Goal: Find specific page/section: Find specific page/section

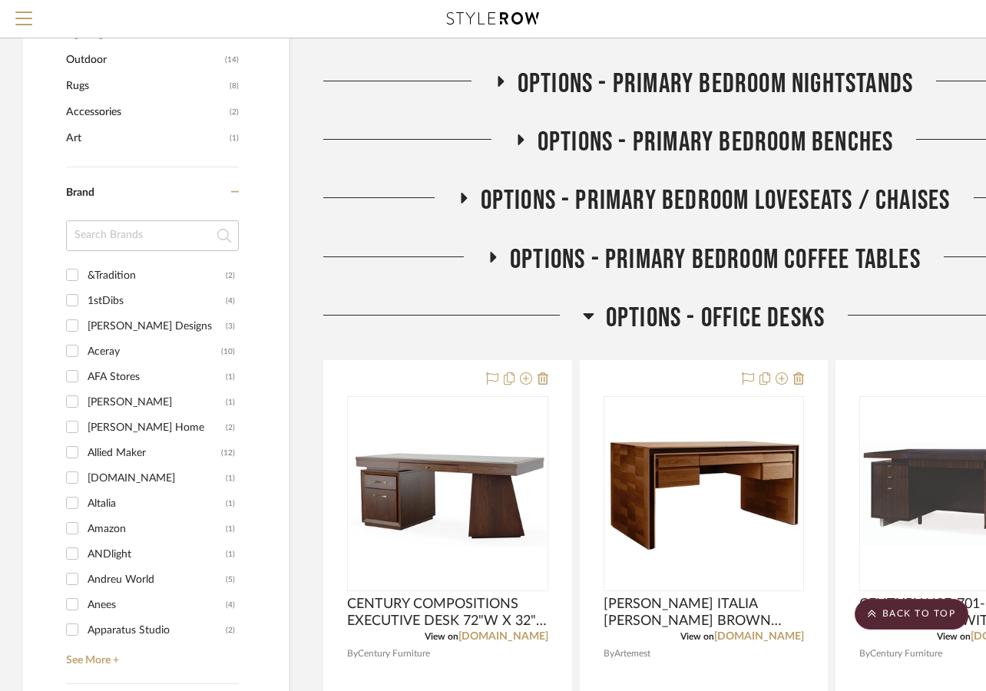
scroll to position [1018, 0]
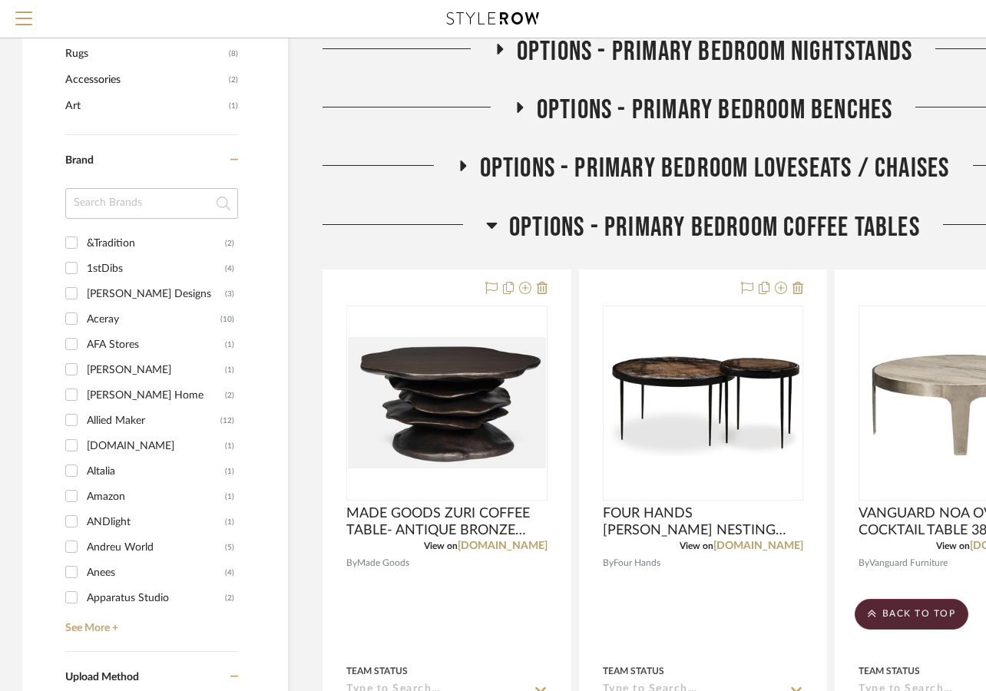
scroll to position [1010, 1]
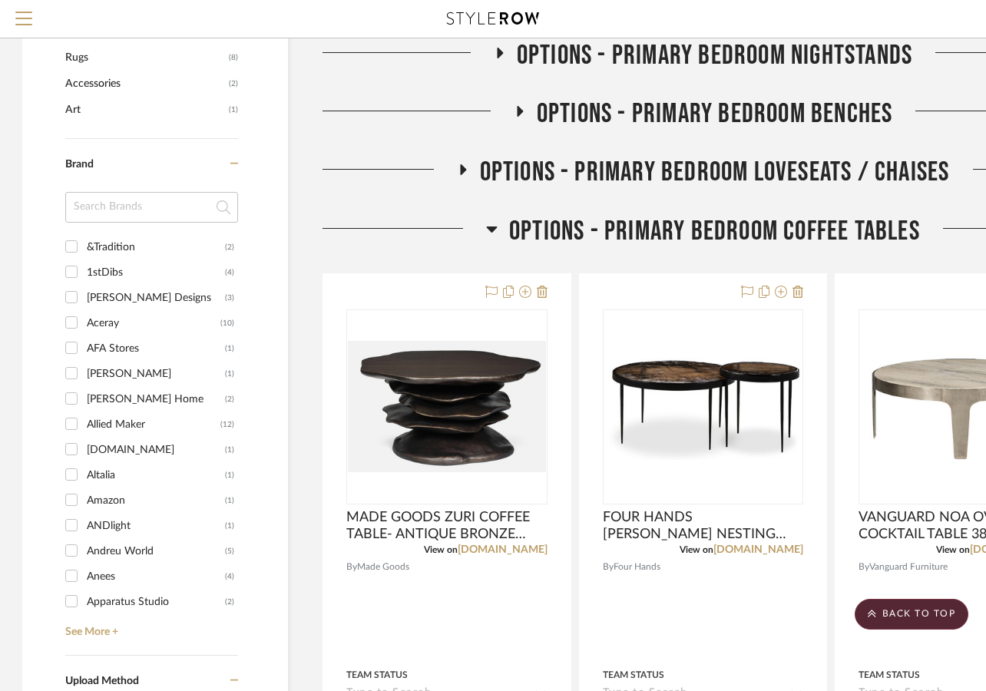
click at [492, 224] on icon at bounding box center [492, 229] width 12 height 18
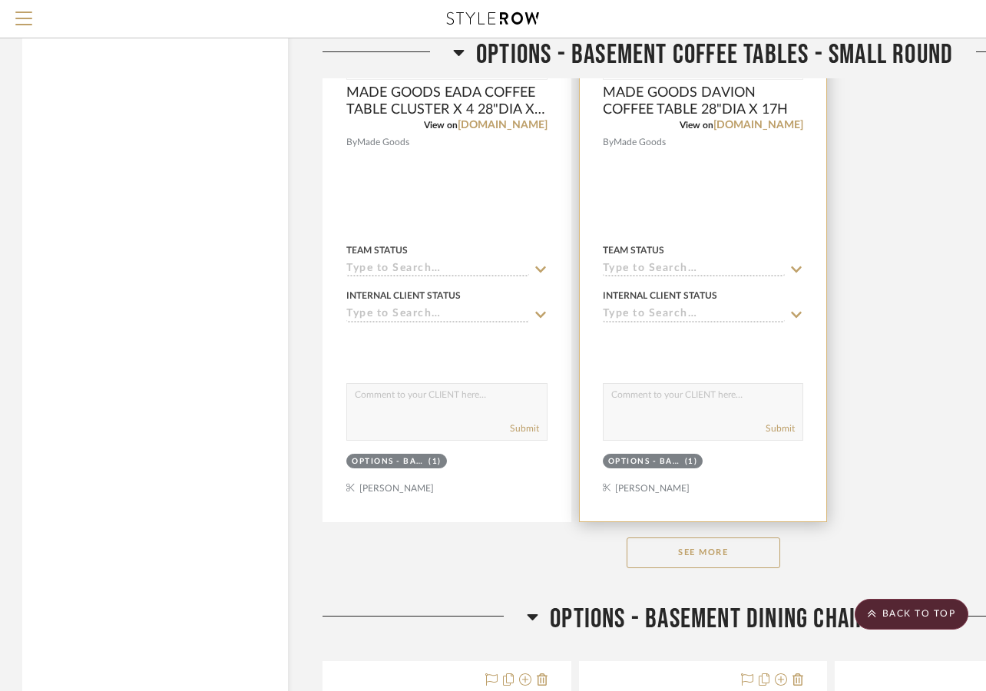
scroll to position [3130, 1]
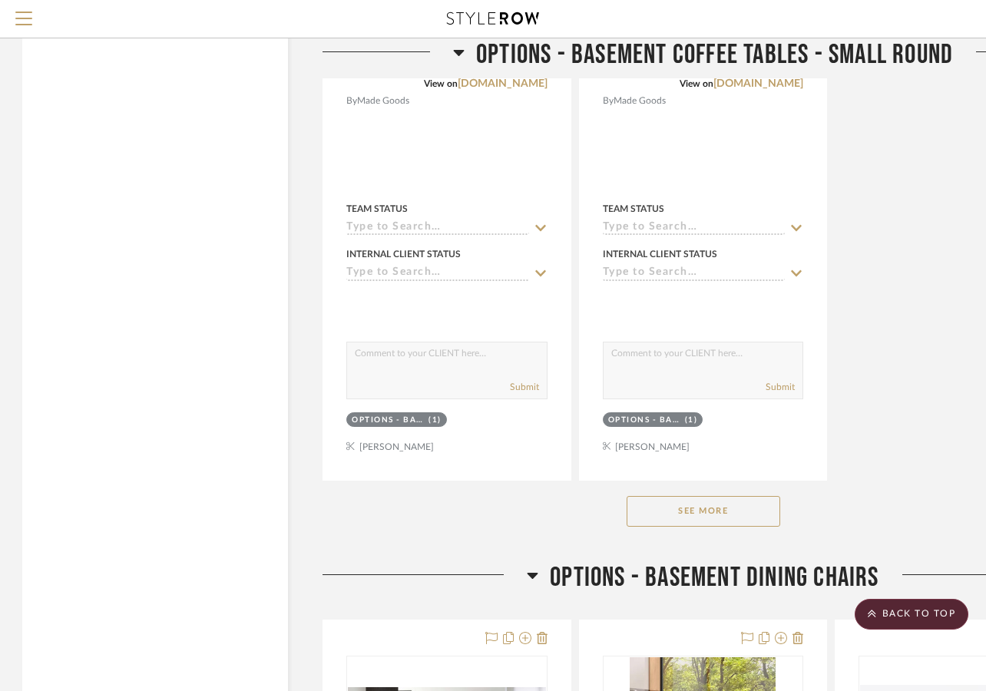
click at [696, 513] on button "See More" at bounding box center [704, 511] width 154 height 31
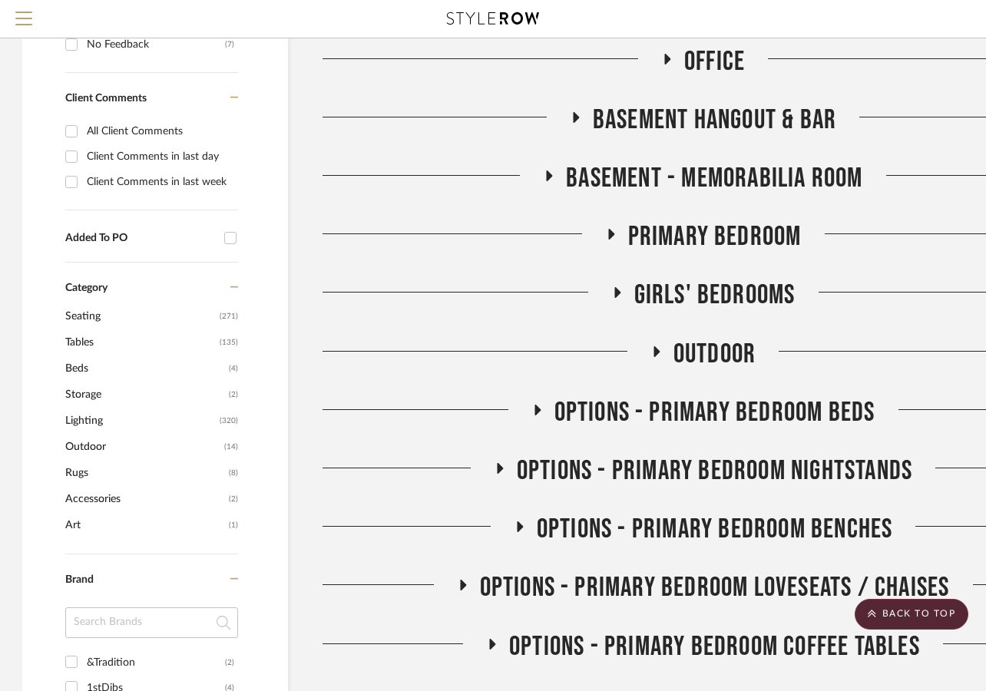
scroll to position [356, 1]
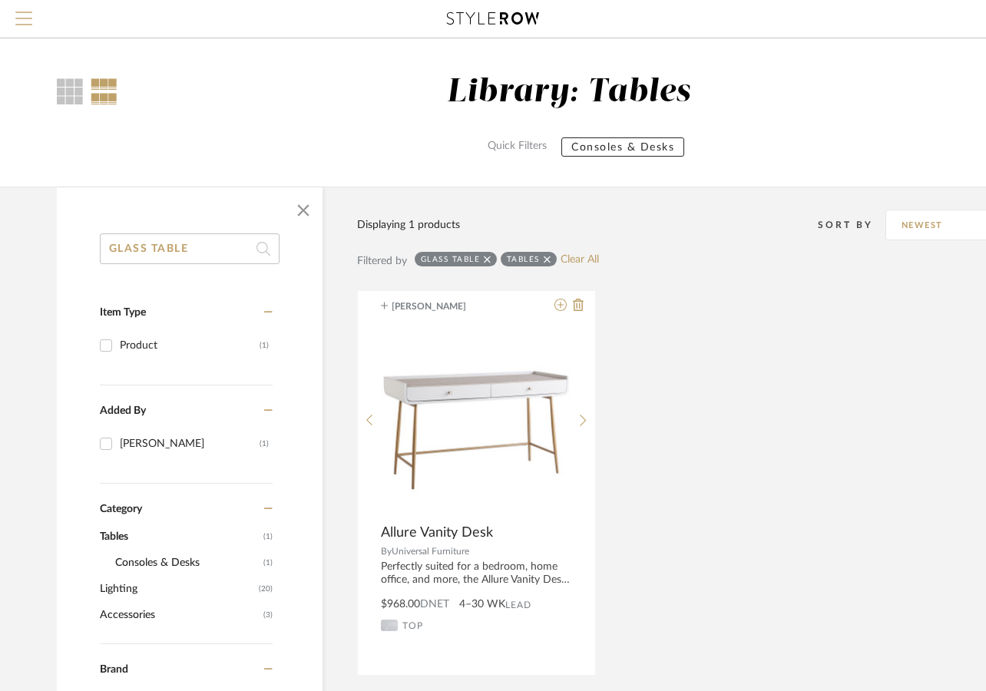
click at [29, 9] on button "Menu" at bounding box center [24, 19] width 48 height 38
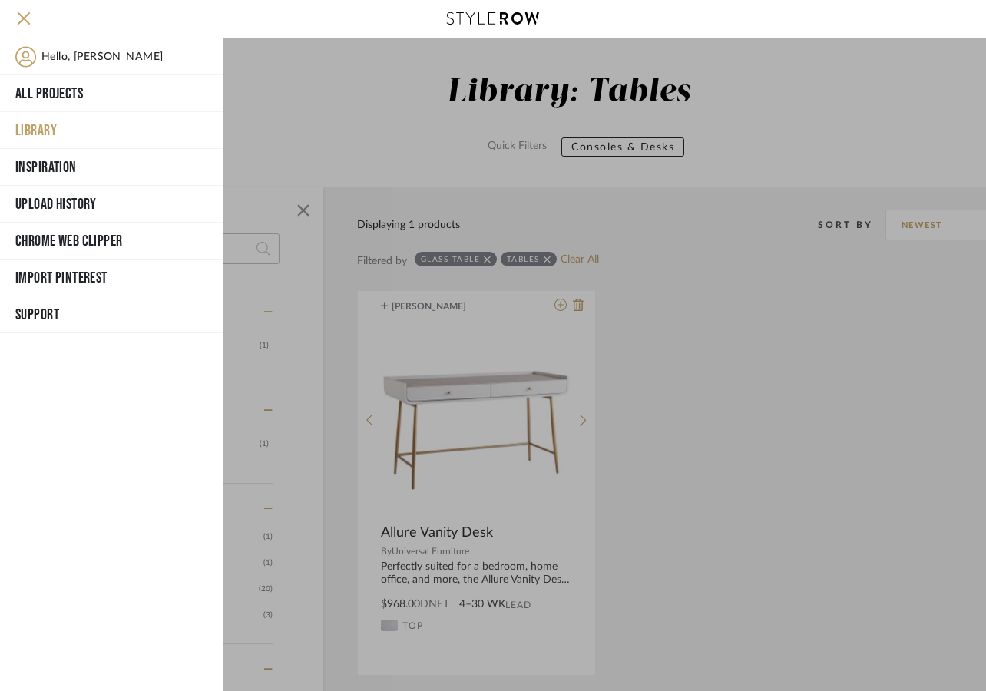
click at [56, 126] on button "Library" at bounding box center [111, 130] width 223 height 37
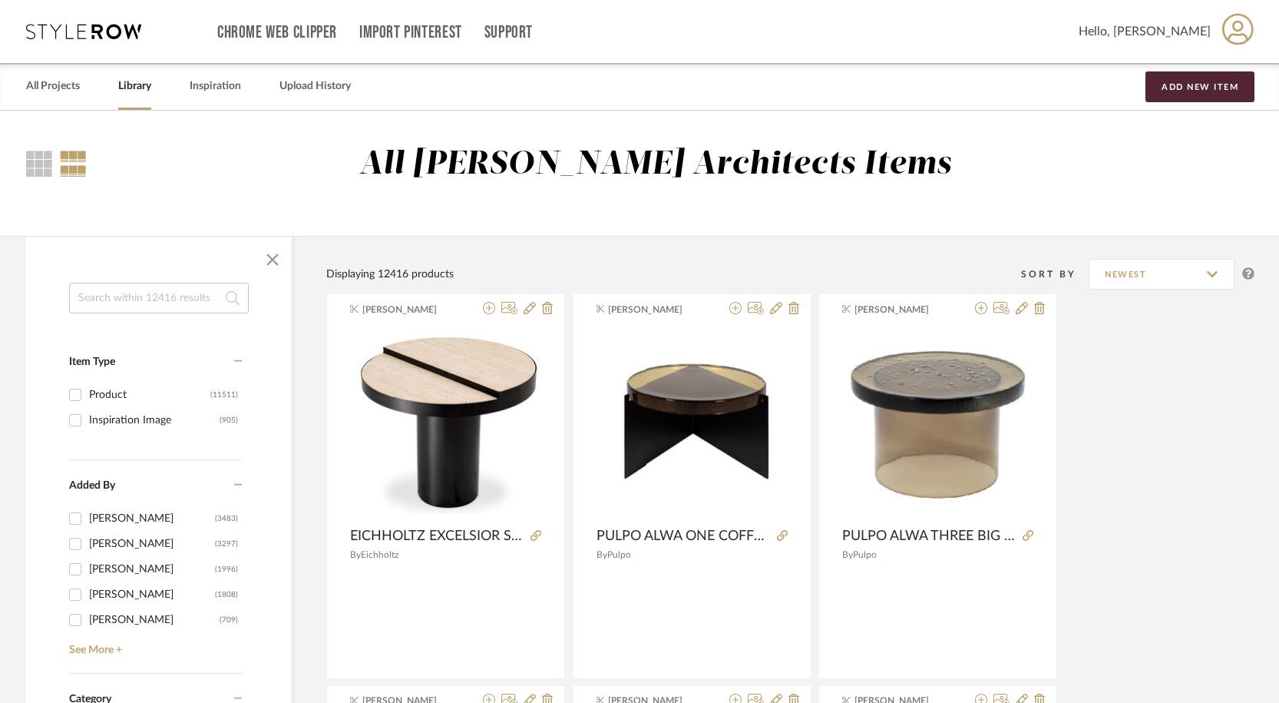
scroll to position [614, 0]
